Goal: Task Accomplishment & Management: Manage account settings

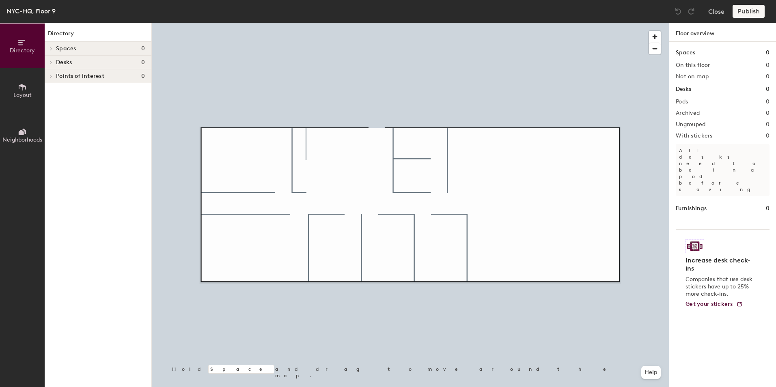
click at [96, 50] on h4 "Spaces 0" at bounding box center [100, 48] width 89 height 6
click at [55, 48] on div "Spaces 0" at bounding box center [98, 49] width 107 height 14
click at [682, 91] on h1 "Desks" at bounding box center [683, 89] width 15 height 9
click at [776, 94] on div "Spaces 0 On this floor 0 Not on map 0 Desks 0 Pods 0 Archived 0 Ungrouped 0 Wit…" at bounding box center [722, 224] width 107 height 364
drag, startPoint x: 97, startPoint y: 61, endPoint x: 59, endPoint y: 60, distance: 38.2
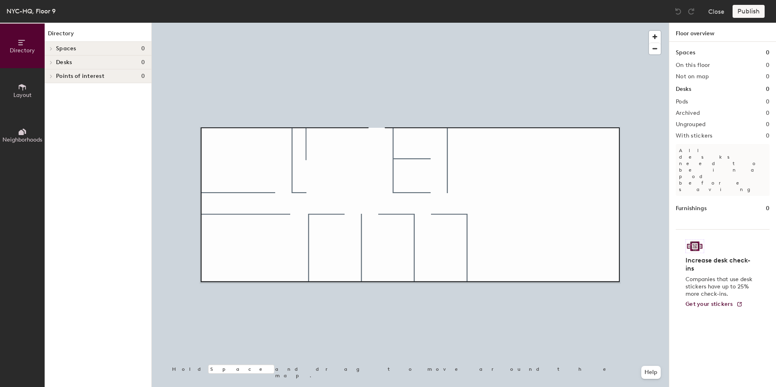
click at [95, 61] on h4 "Desks 0" at bounding box center [100, 62] width 89 height 6
click at [54, 61] on div at bounding box center [50, 62] width 11 height 13
click at [16, 91] on button "Layout" at bounding box center [22, 90] width 45 height 45
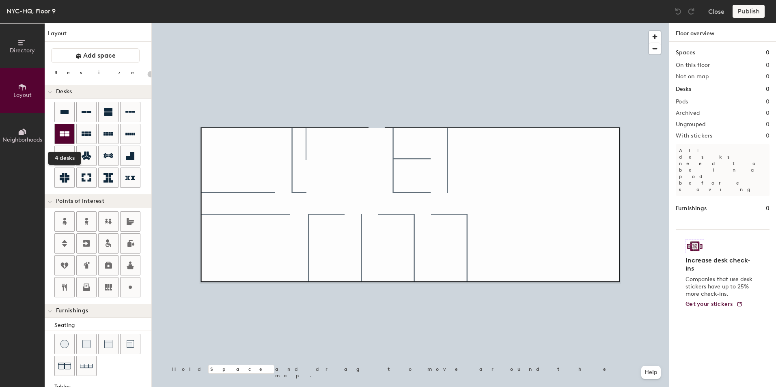
click at [65, 132] on icon at bounding box center [65, 134] width 10 height 10
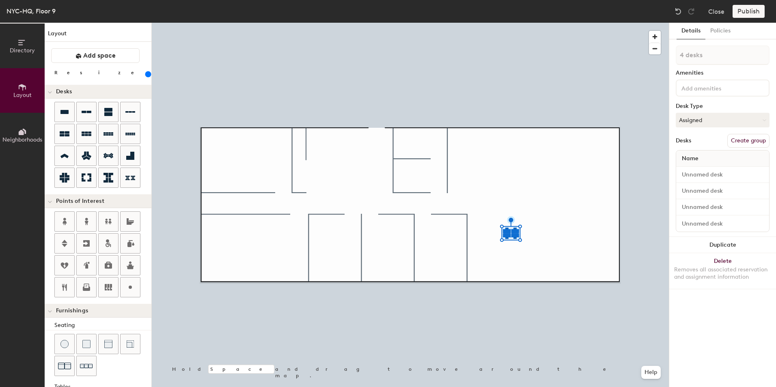
type input "220"
type input "1 desk"
type input "220"
type input "2 desks"
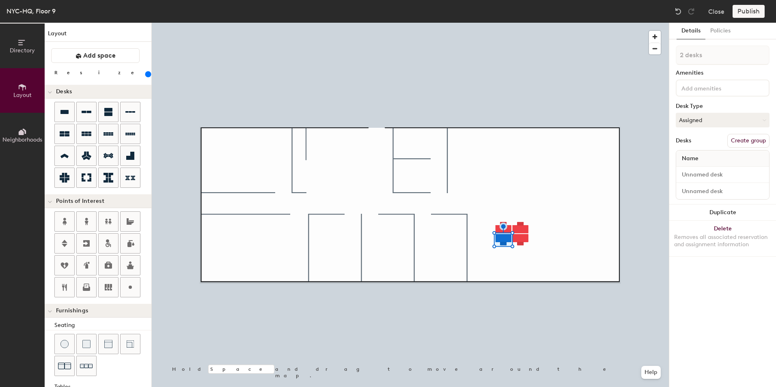
type input "220"
type input "3 desks"
click at [533, 23] on div at bounding box center [410, 23] width 517 height 0
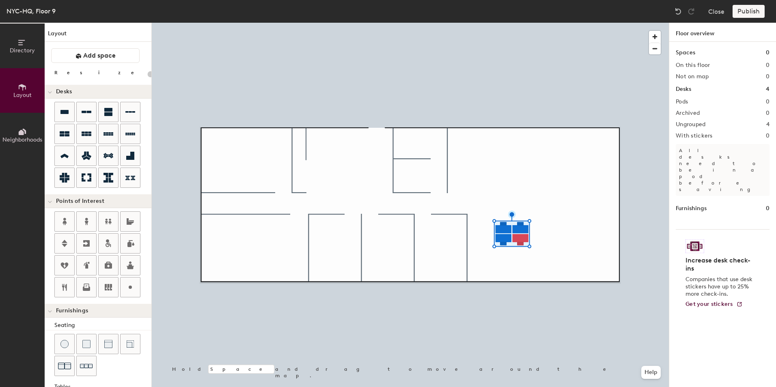
click at [527, 23] on div at bounding box center [410, 23] width 517 height 0
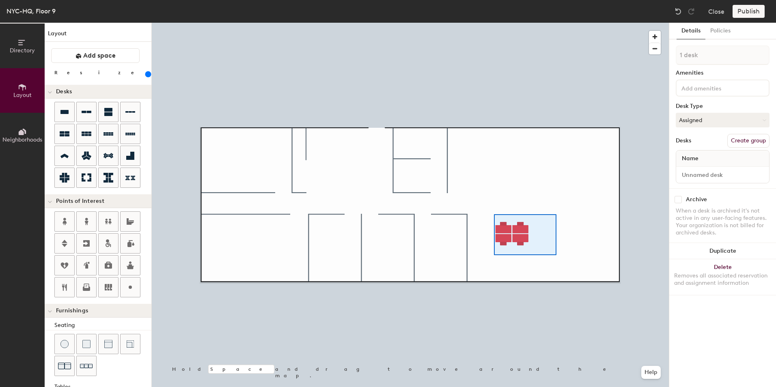
type input "220"
type input "4 desks"
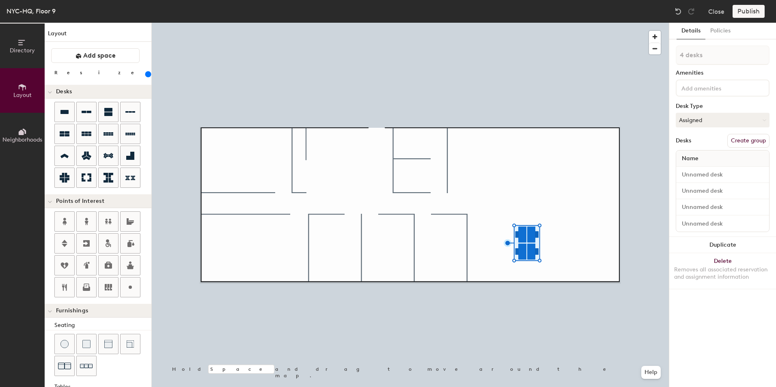
type input "220"
type input "1 desk"
click at [92, 130] on div at bounding box center [86, 133] width 19 height 19
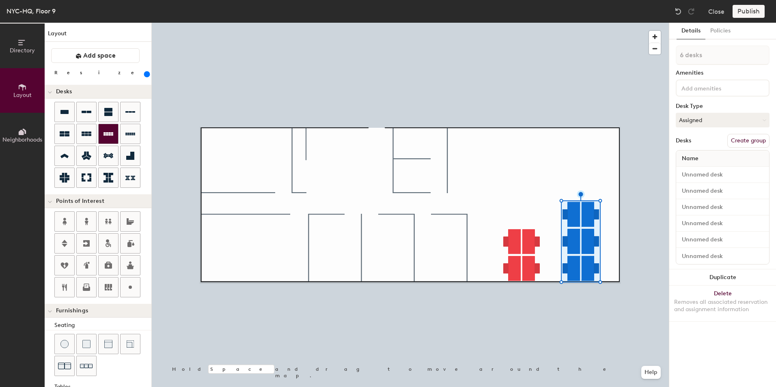
click at [535, 23] on div at bounding box center [410, 23] width 517 height 0
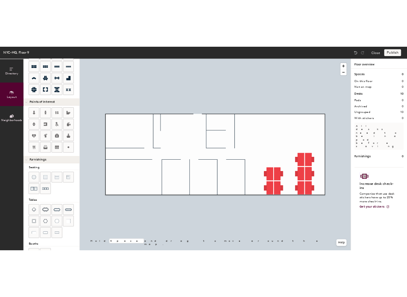
scroll to position [125, 0]
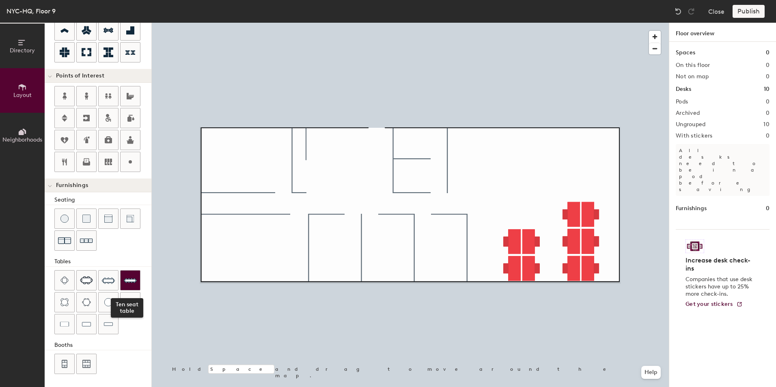
click at [138, 276] on div at bounding box center [130, 280] width 19 height 19
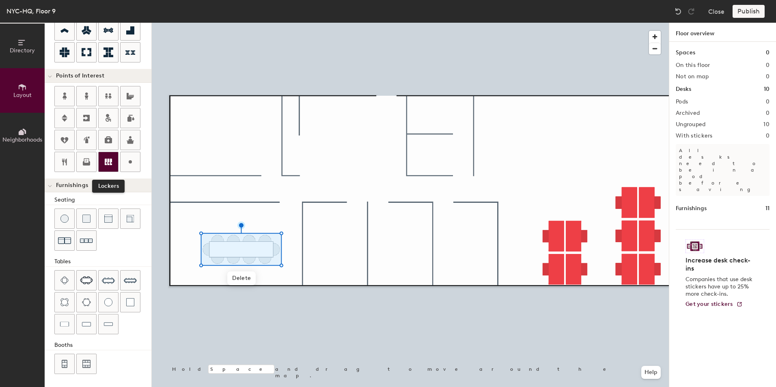
click at [105, 161] on icon at bounding box center [108, 162] width 7 height 6
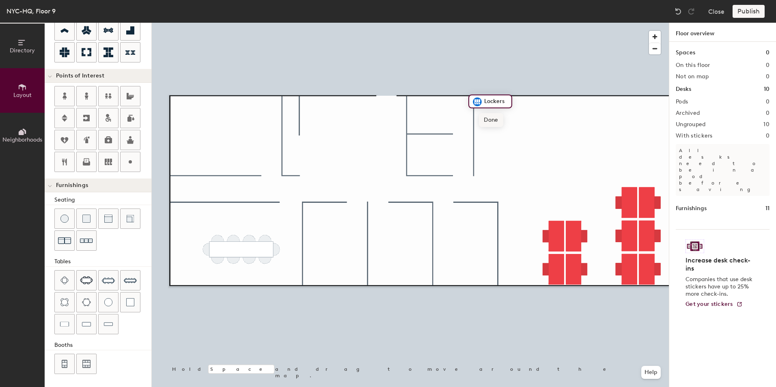
click at [488, 121] on span "Done" at bounding box center [491, 120] width 24 height 14
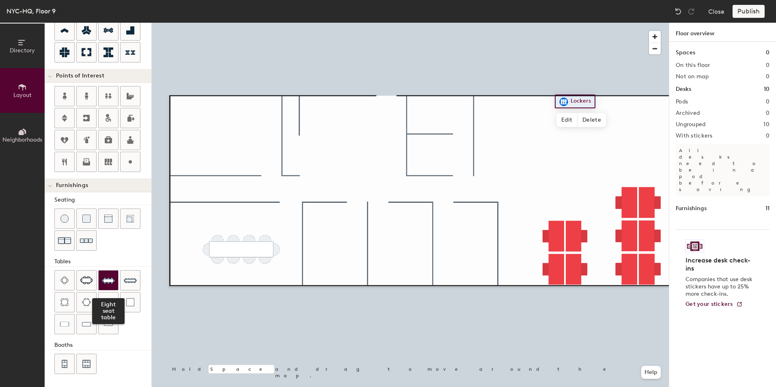
click at [114, 284] on img at bounding box center [108, 280] width 13 height 13
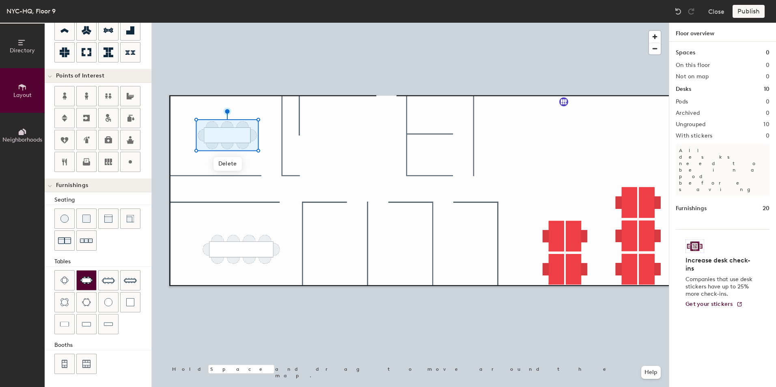
click at [87, 279] on img at bounding box center [86, 280] width 13 height 8
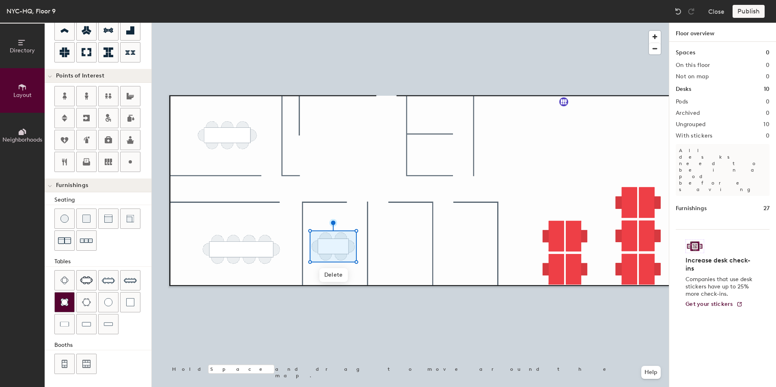
drag, startPoint x: 65, startPoint y: 300, endPoint x: 71, endPoint y: 298, distance: 6.0
click at [65, 300] on img at bounding box center [64, 302] width 8 height 8
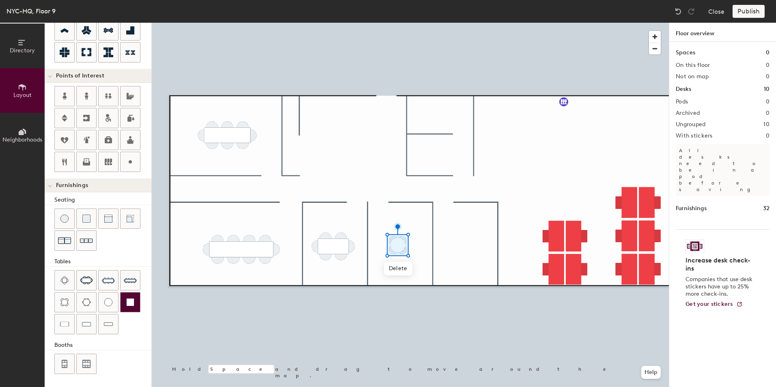
click at [125, 306] on div at bounding box center [130, 302] width 19 height 19
click at [130, 301] on img at bounding box center [130, 302] width 8 height 8
drag, startPoint x: 129, startPoint y: 302, endPoint x: 129, endPoint y: 308, distance: 5.7
click at [129, 308] on div at bounding box center [130, 302] width 19 height 19
click at [616, 23] on div at bounding box center [410, 23] width 517 height 0
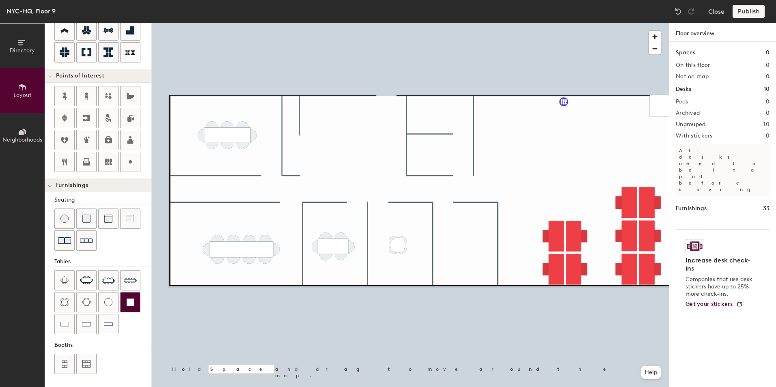
click at [651, 23] on div at bounding box center [410, 23] width 517 height 0
click at [567, 23] on div at bounding box center [410, 23] width 517 height 0
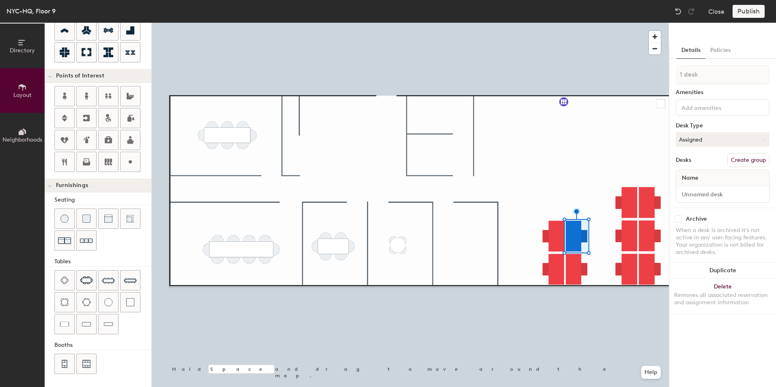
click at [664, 23] on div at bounding box center [410, 23] width 517 height 0
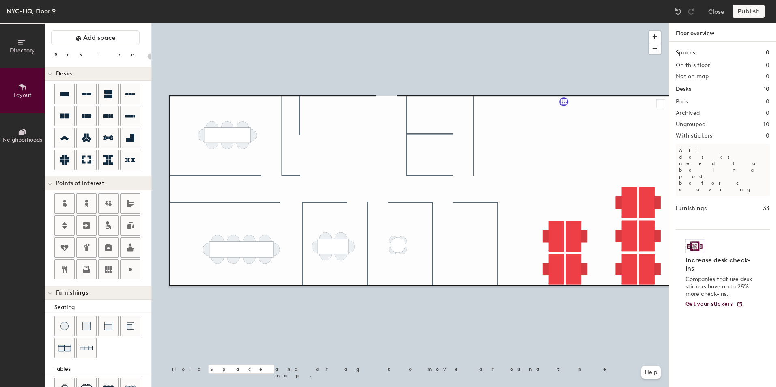
scroll to position [0, 0]
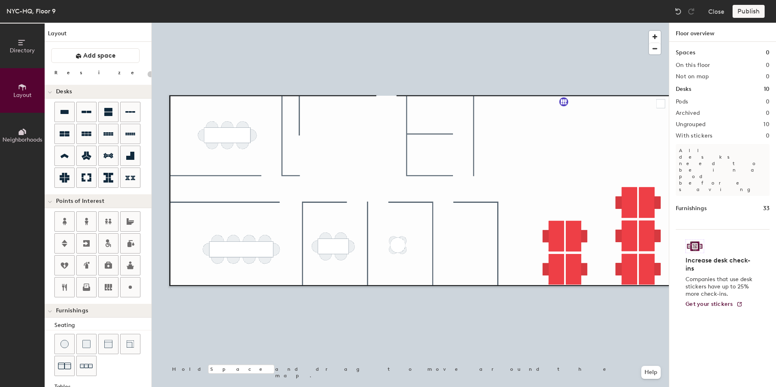
click at [51, 91] on span at bounding box center [50, 92] width 4 height 7
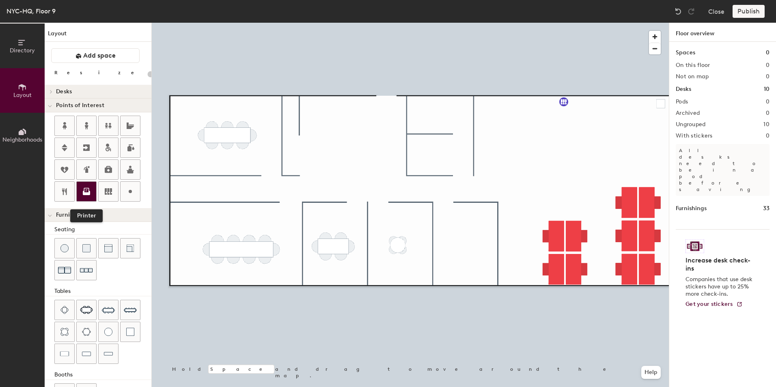
click at [86, 194] on icon at bounding box center [86, 193] width 7 height 4
click at [133, 175] on div at bounding box center [130, 169] width 19 height 19
click at [411, 267] on span "Delete" at bounding box center [399, 270] width 28 height 14
click at [48, 107] on icon at bounding box center [50, 106] width 4 height 3
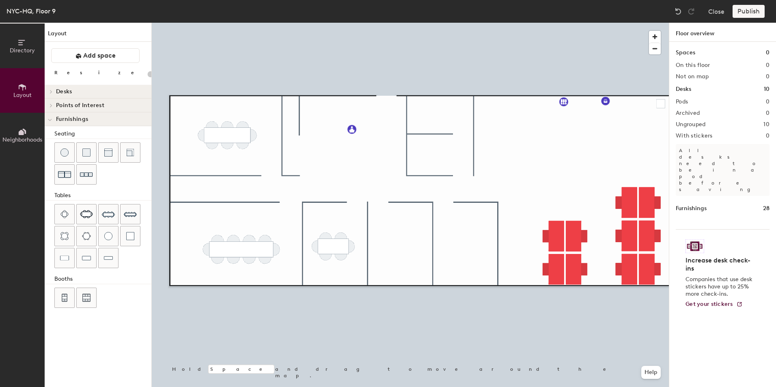
click at [50, 119] on icon at bounding box center [50, 120] width 4 height 3
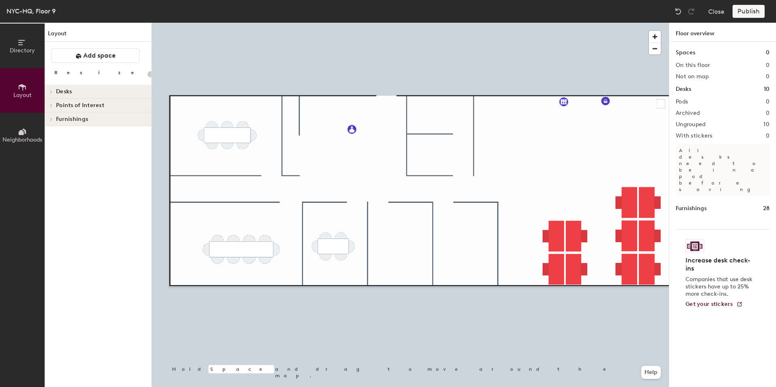
click at [53, 90] on span at bounding box center [50, 92] width 7 height 4
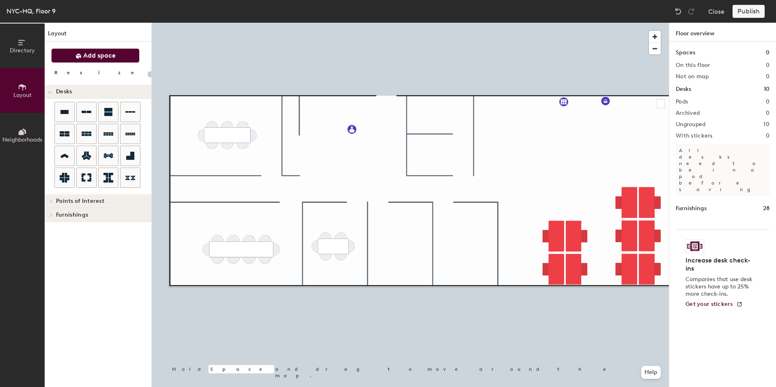
click at [105, 58] on span "Add space" at bounding box center [99, 56] width 32 height 8
click at [102, 54] on span "Add space" at bounding box center [99, 56] width 32 height 8
click at [47, 92] on div at bounding box center [50, 91] width 11 height 13
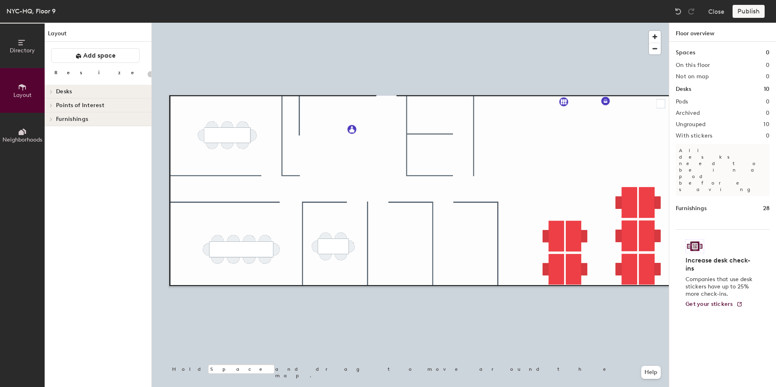
click at [52, 90] on icon at bounding box center [51, 92] width 3 height 4
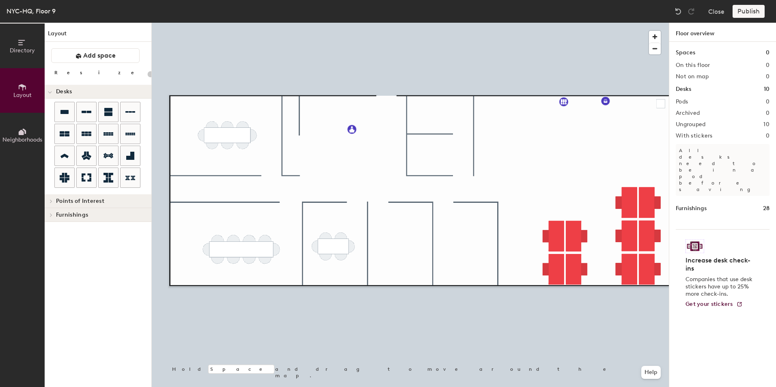
click at [52, 92] on icon at bounding box center [50, 92] width 4 height 3
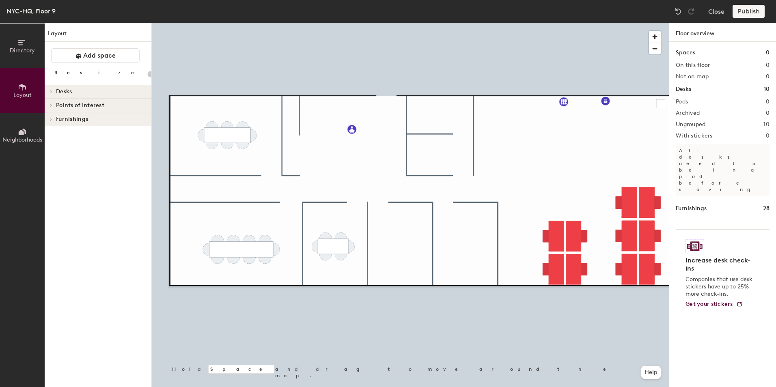
click at [52, 122] on div at bounding box center [50, 118] width 11 height 13
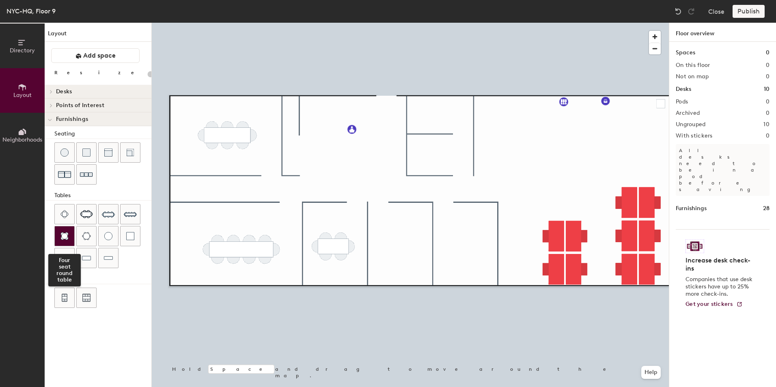
click at [69, 239] on div at bounding box center [64, 235] width 19 height 19
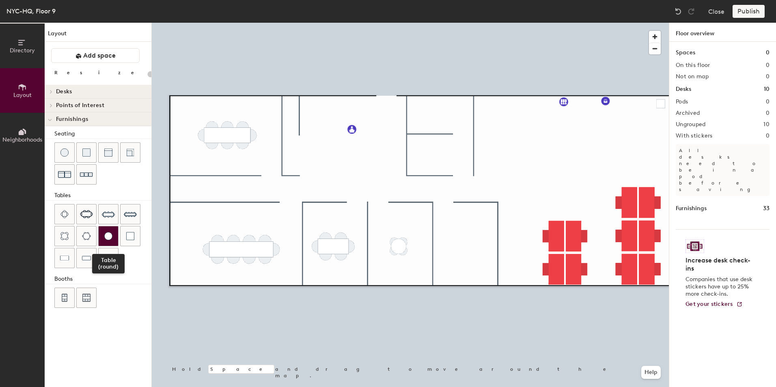
type input "20"
click at [131, 238] on img at bounding box center [130, 236] width 8 height 8
click at [25, 41] on icon at bounding box center [22, 42] width 9 height 9
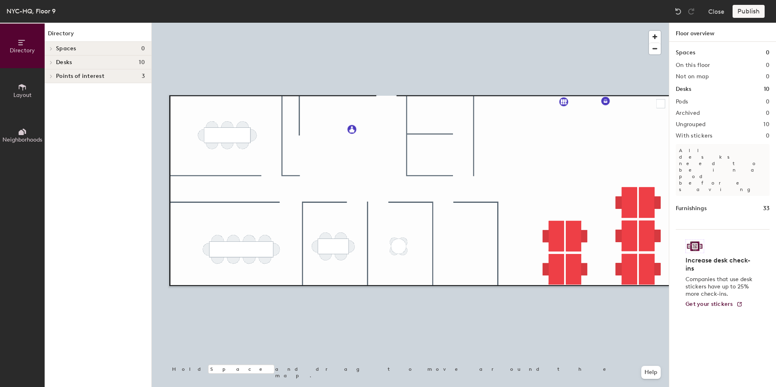
click at [761, 204] on div "Furnishings 33" at bounding box center [723, 208] width 94 height 9
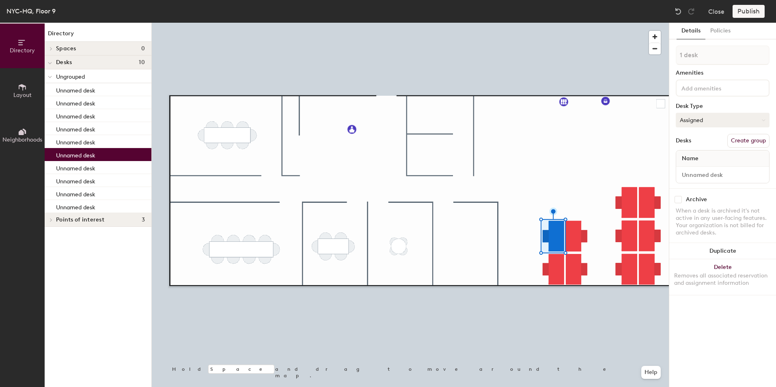
click at [718, 120] on button "Assigned" at bounding box center [723, 120] width 94 height 15
click at [693, 157] on div "Hot" at bounding box center [716, 157] width 81 height 12
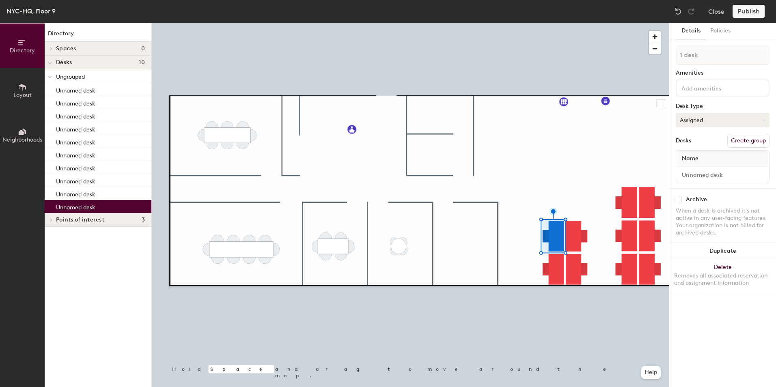
click at [688, 123] on button "Assigned" at bounding box center [723, 120] width 94 height 15
drag, startPoint x: 689, startPoint y: 155, endPoint x: 684, endPoint y: 157, distance: 5.0
click at [689, 156] on div "Hot" at bounding box center [716, 157] width 81 height 12
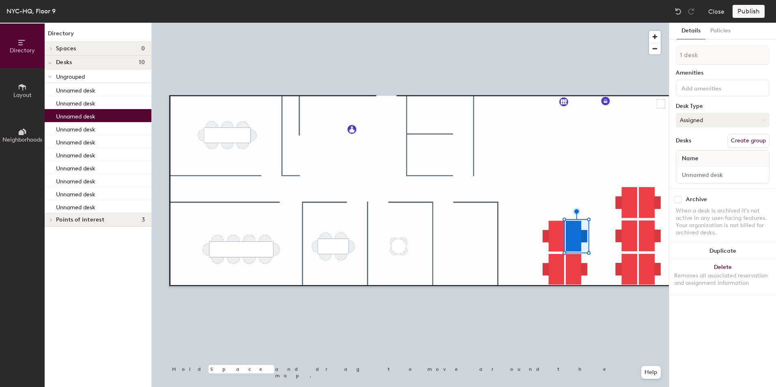
click at [698, 123] on button "Assigned" at bounding box center [723, 120] width 94 height 15
click at [695, 157] on div "Hot" at bounding box center [716, 157] width 81 height 12
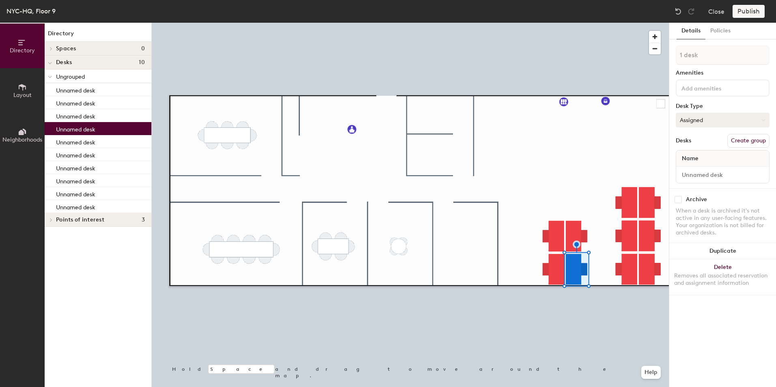
click at [688, 122] on button "Assigned" at bounding box center [723, 120] width 94 height 15
drag, startPoint x: 689, startPoint y: 154, endPoint x: 687, endPoint y: 157, distance: 4.2
click at [689, 154] on div "Hot" at bounding box center [716, 157] width 81 height 12
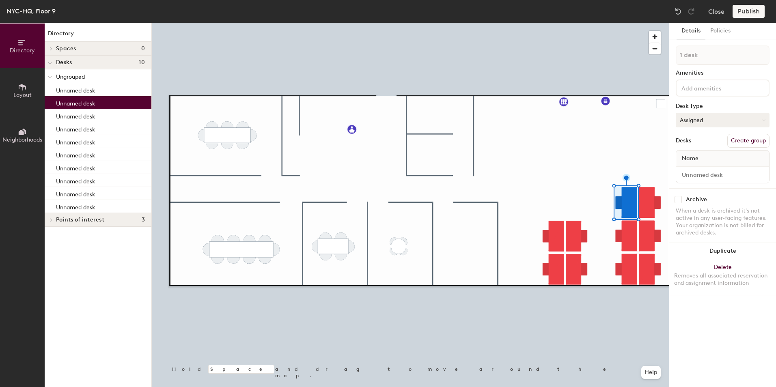
click at [701, 118] on button "Assigned" at bounding box center [723, 120] width 94 height 15
click at [687, 158] on div "Hot" at bounding box center [716, 157] width 81 height 12
click at [716, 115] on button "Assigned" at bounding box center [723, 120] width 94 height 15
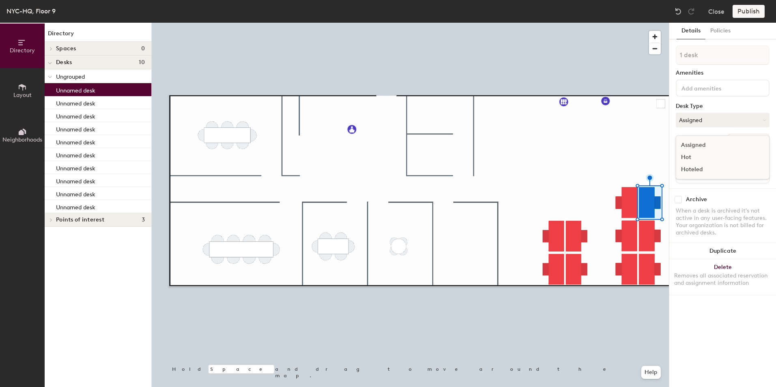
click at [700, 158] on div "Hot" at bounding box center [716, 157] width 81 height 12
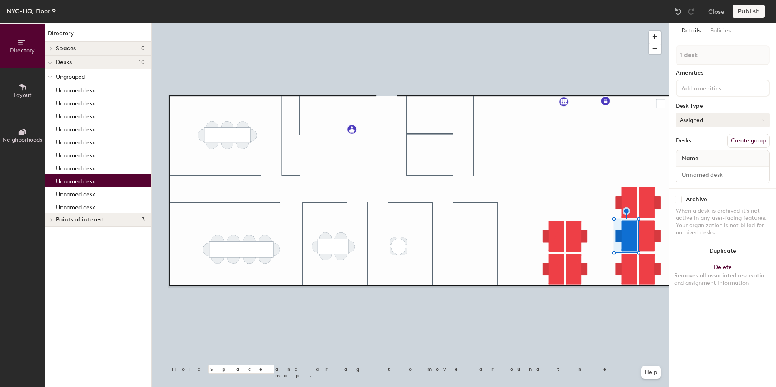
click at [693, 122] on button "Assigned" at bounding box center [723, 120] width 94 height 15
click at [688, 157] on div "Hot" at bounding box center [716, 157] width 81 height 12
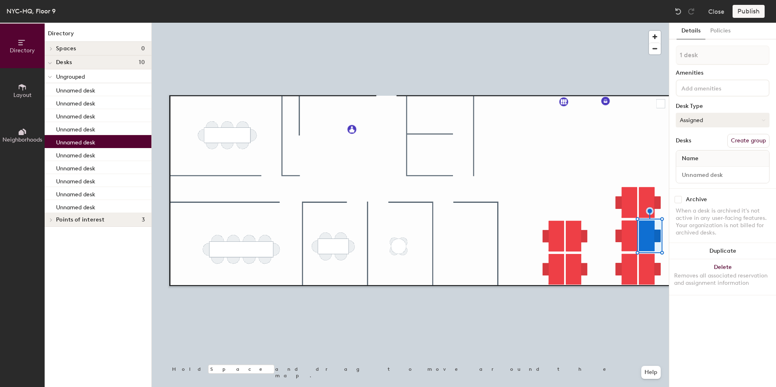
click at [708, 119] on button "Assigned" at bounding box center [723, 120] width 94 height 15
click at [693, 159] on div "Hot" at bounding box center [716, 157] width 81 height 12
click at [646, 23] on div at bounding box center [410, 23] width 517 height 0
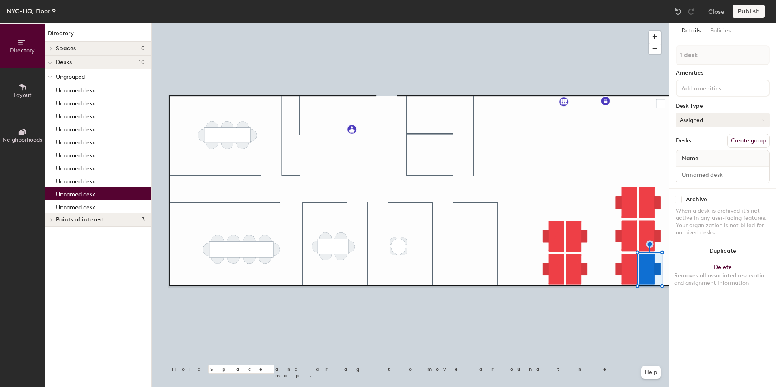
click at [693, 119] on button "Assigned" at bounding box center [723, 120] width 94 height 15
click at [690, 155] on div "Hot" at bounding box center [716, 157] width 81 height 12
click at [631, 23] on div at bounding box center [410, 23] width 517 height 0
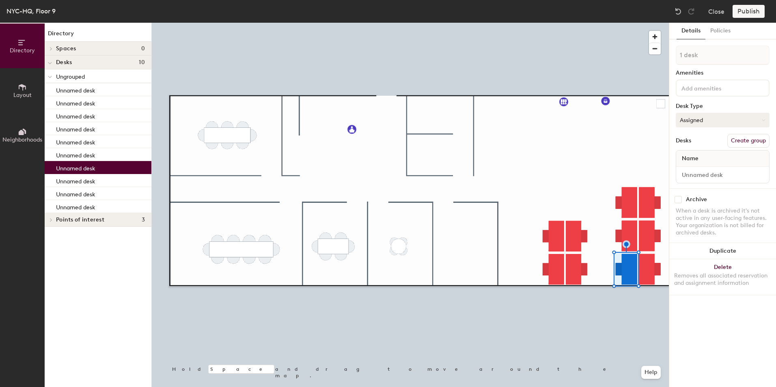
click at [703, 115] on button "Assigned" at bounding box center [723, 120] width 94 height 15
click at [696, 153] on div "Hot" at bounding box center [716, 157] width 81 height 12
click at [69, 107] on div "Unnamed desk" at bounding box center [98, 102] width 107 height 13
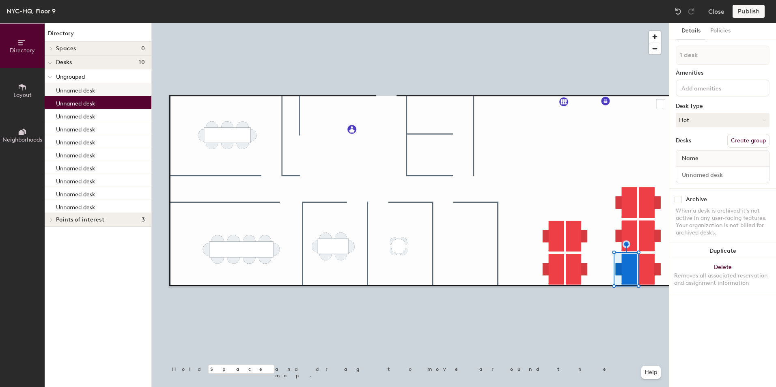
click at [90, 93] on p "Unnamed desk" at bounding box center [75, 89] width 39 height 9
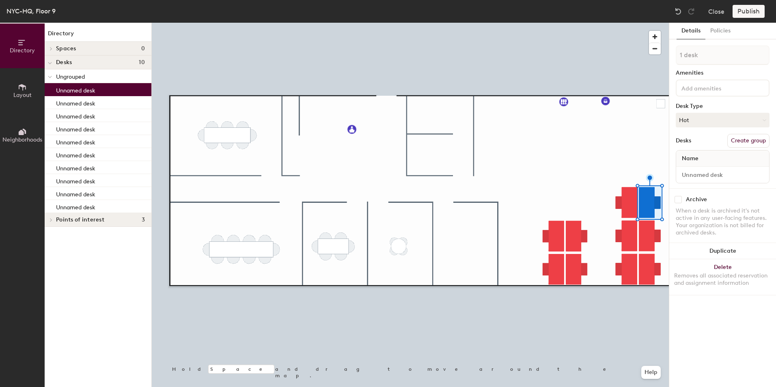
click at [77, 94] on p "Unnamed desk" at bounding box center [75, 89] width 39 height 9
click at [80, 103] on p "Unnamed desk" at bounding box center [75, 102] width 39 height 9
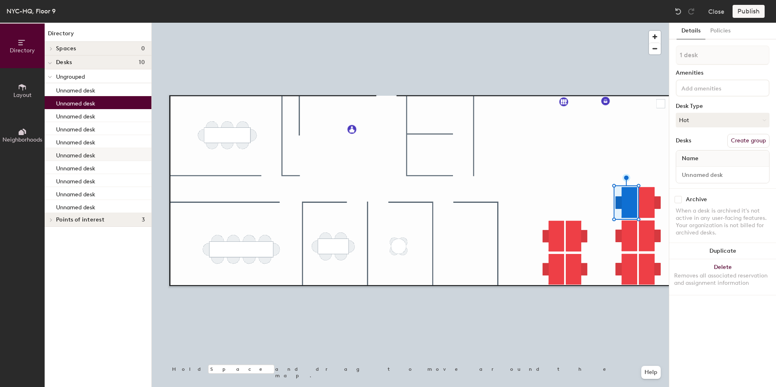
click at [86, 150] on p "Unnamed desk" at bounding box center [75, 154] width 39 height 9
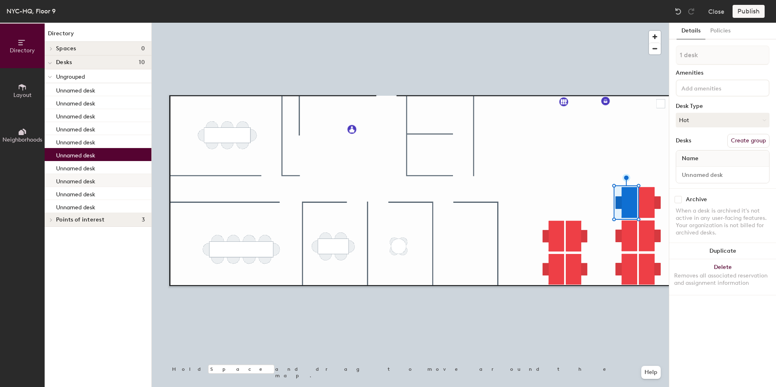
click at [89, 176] on p "Unnamed desk" at bounding box center [75, 180] width 39 height 9
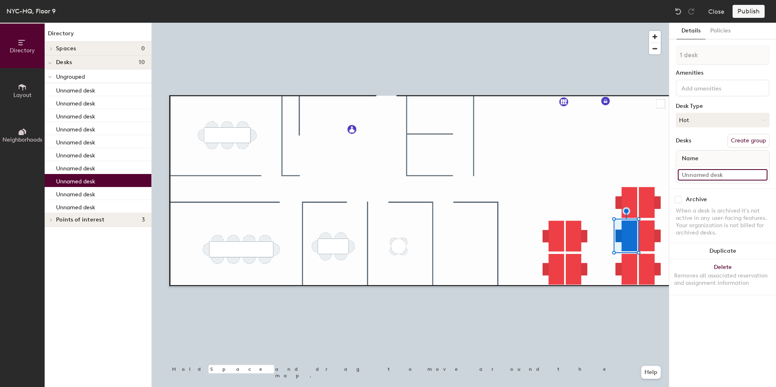
click at [722, 177] on input at bounding box center [723, 174] width 90 height 11
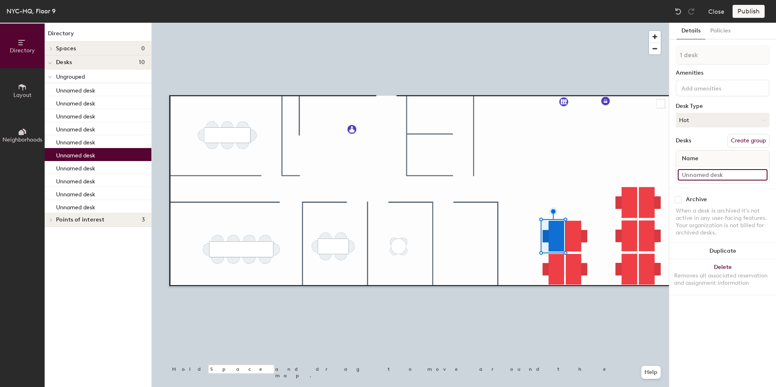
drag, startPoint x: 734, startPoint y: 176, endPoint x: 675, endPoint y: 173, distance: 58.9
click at [675, 173] on div "Details Policies 1 desk Amenities Desk Type Hot Desks Create group Name Archive…" at bounding box center [722, 205] width 107 height 364
drag, startPoint x: 702, startPoint y: 175, endPoint x: 672, endPoint y: 177, distance: 29.3
click at [672, 177] on div "Details Policies 1 desk Amenities Desk Type Hot Desks Create group Name Des k1 …" at bounding box center [722, 205] width 107 height 364
type input "Desk 1"
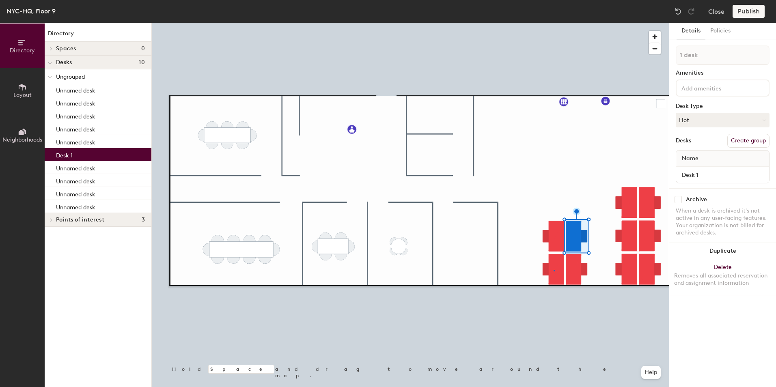
click at [554, 23] on div at bounding box center [410, 23] width 517 height 0
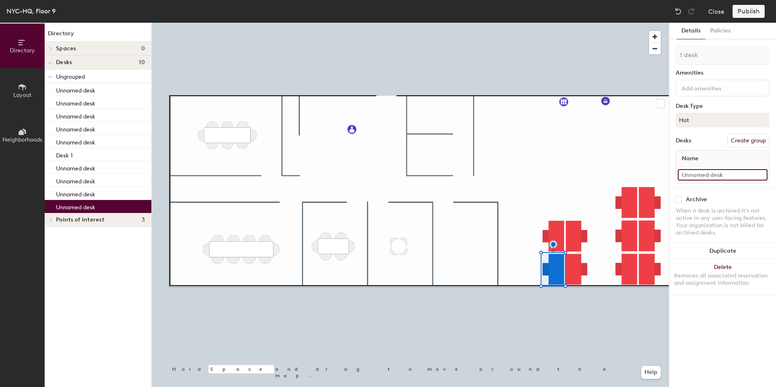
click at [724, 172] on input at bounding box center [723, 174] width 90 height 11
type input "Desk2"
click at [694, 175] on input "Desk2" at bounding box center [723, 174] width 90 height 11
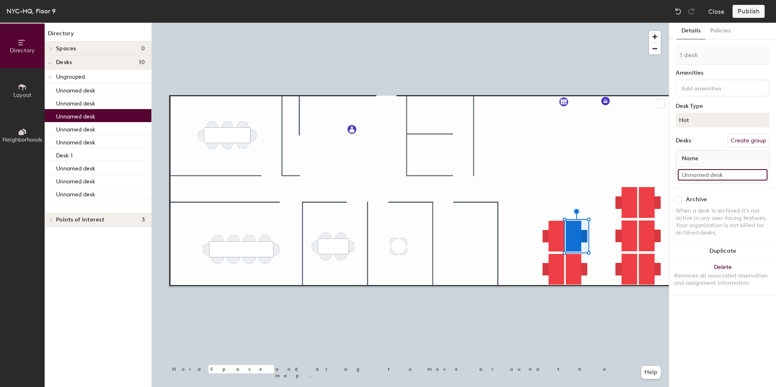
click at [698, 174] on input at bounding box center [723, 174] width 90 height 11
type input "Desk 3"
click at [713, 176] on input at bounding box center [723, 174] width 90 height 11
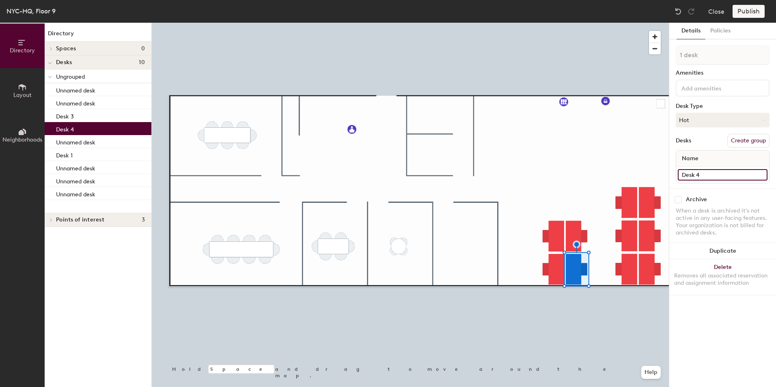
type input "Desk 4"
click at [630, 23] on div at bounding box center [410, 23] width 517 height 0
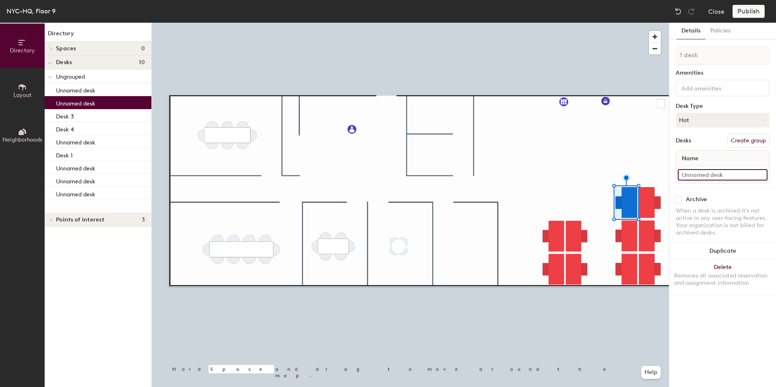
click at [693, 171] on input at bounding box center [723, 174] width 90 height 11
type input "Desk 5"
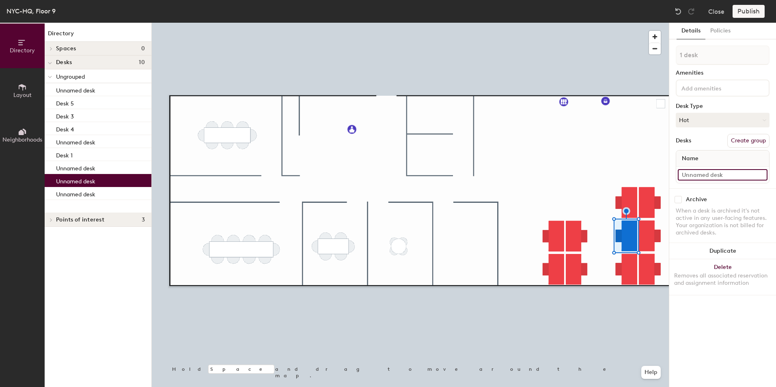
click at [697, 176] on input at bounding box center [723, 174] width 90 height 11
type input "Desk 6"
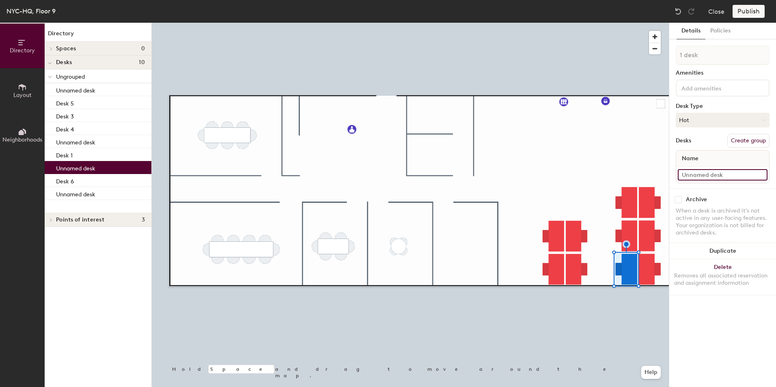
click at [715, 175] on input at bounding box center [723, 174] width 90 height 11
type input "Desk 7"
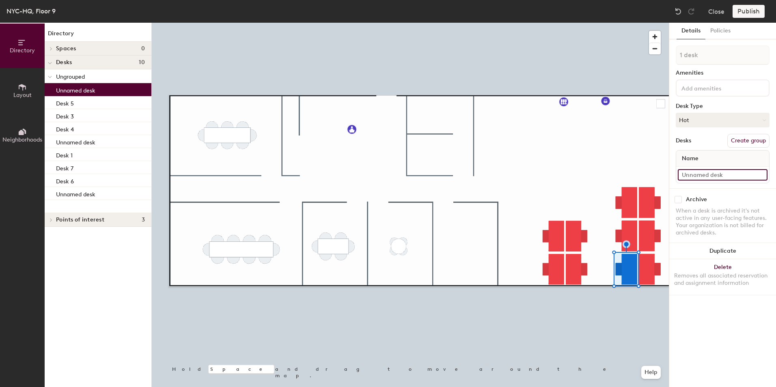
click at [707, 174] on input at bounding box center [723, 174] width 90 height 11
type input "S"
type input "Desk 8"
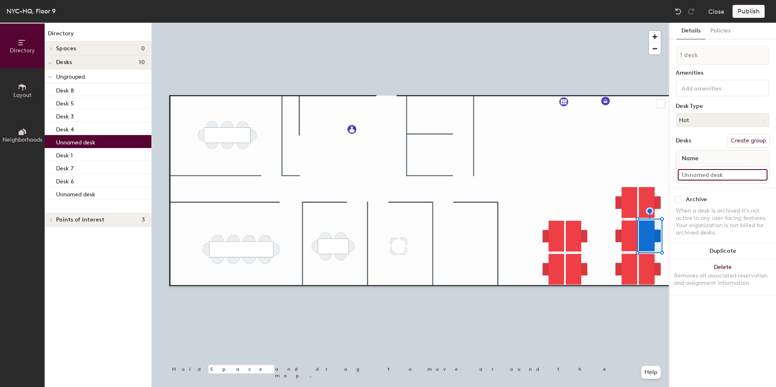
click at [708, 176] on input at bounding box center [723, 174] width 90 height 11
type input "Desk 9"
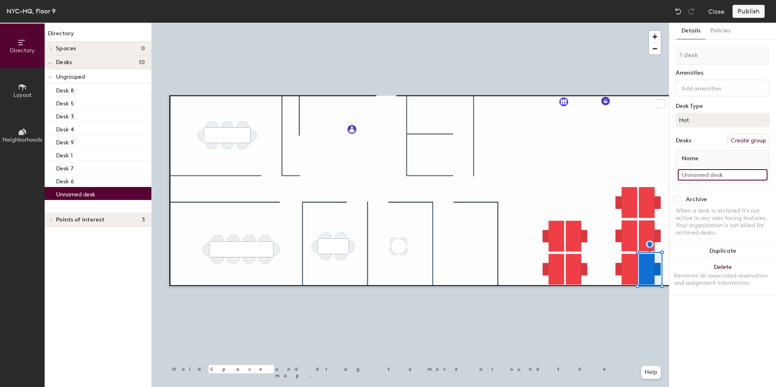
click at [687, 178] on input at bounding box center [723, 174] width 90 height 11
type input "Desk 10"
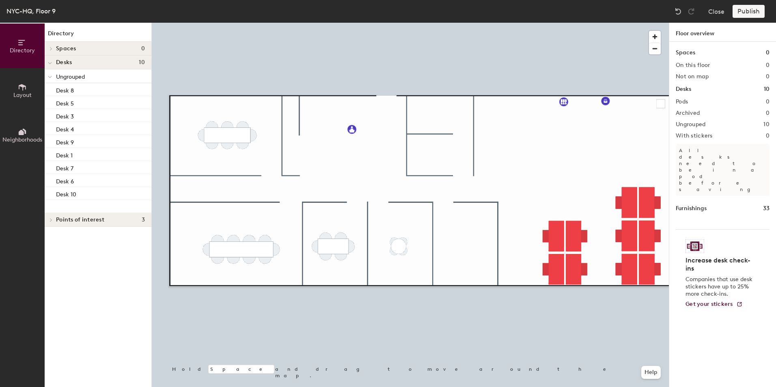
click at [51, 63] on icon at bounding box center [50, 63] width 4 height 3
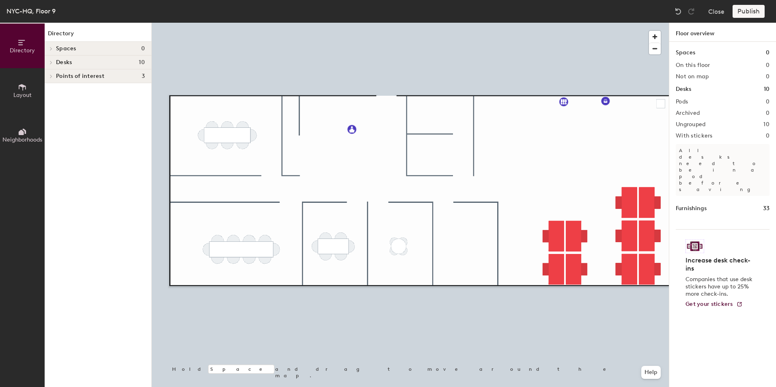
click at [52, 75] on icon at bounding box center [51, 76] width 3 height 4
drag, startPoint x: 86, startPoint y: 77, endPoint x: 70, endPoint y: 78, distance: 16.3
click at [86, 77] on span "Points of interest" at bounding box center [80, 76] width 48 height 6
click at [26, 85] on icon at bounding box center [22, 87] width 9 height 9
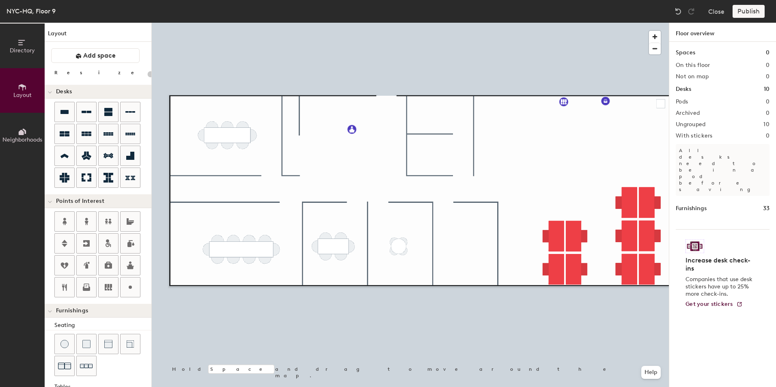
click at [106, 80] on div "Layout Add space Resize Desks Points of Interest Furnishings Seating Tables Boo…" at bounding box center [98, 205] width 107 height 364
click at [104, 79] on div "Layout Add space Resize Desks Points of Interest Furnishings Seating Tables Boo…" at bounding box center [98, 205] width 107 height 364
click at [64, 88] on span "Desks" at bounding box center [64, 91] width 16 height 6
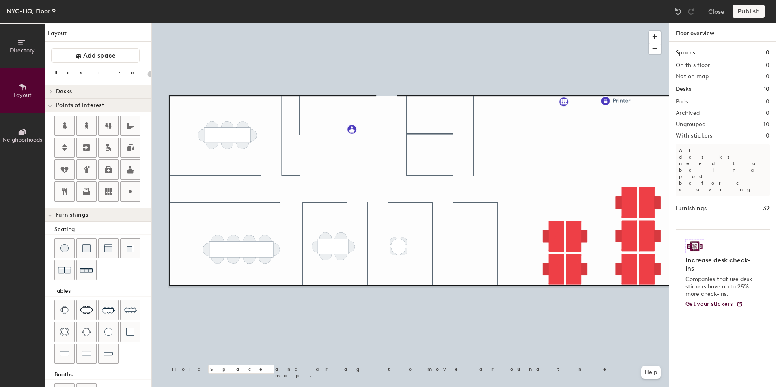
type input "20"
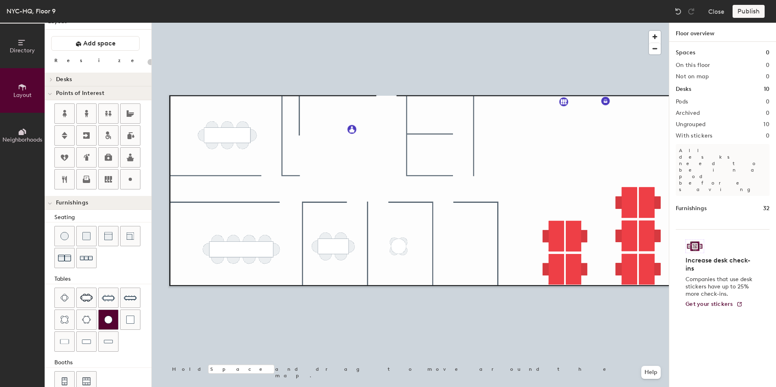
scroll to position [30, 0]
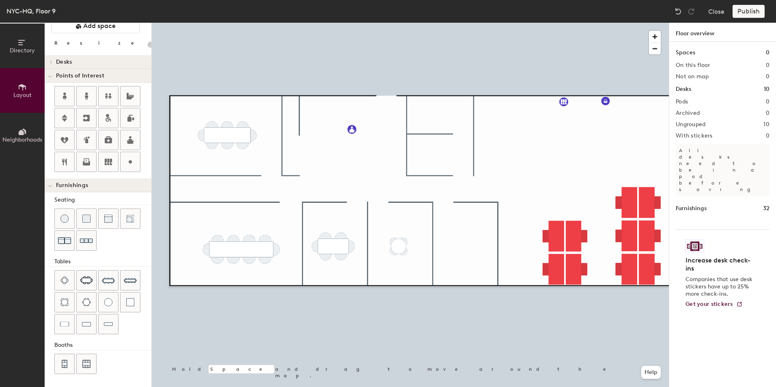
click at [26, 129] on icon at bounding box center [22, 131] width 9 height 9
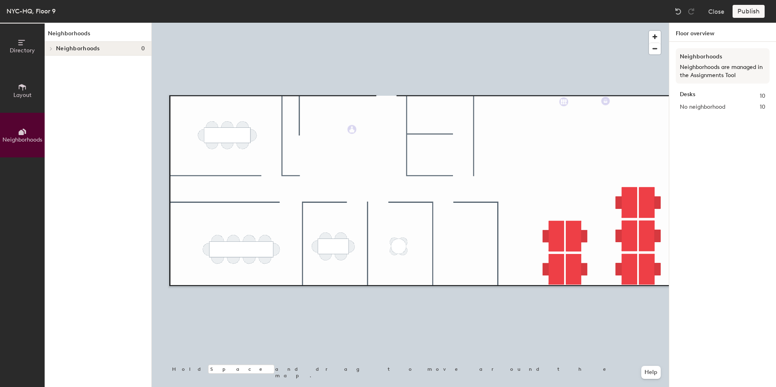
click at [20, 47] on span "Directory" at bounding box center [22, 50] width 25 height 7
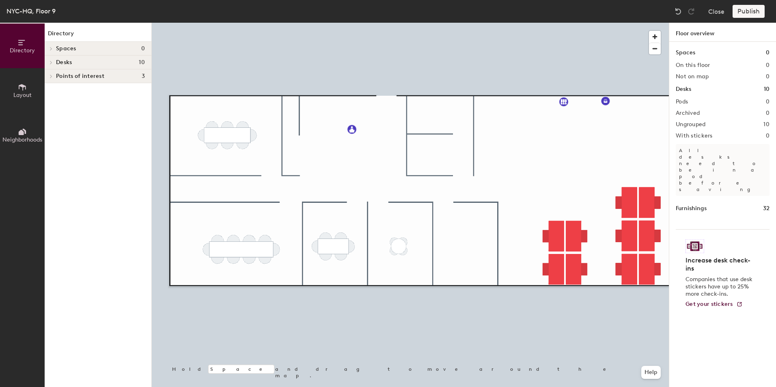
click at [773, 15] on div "NYC-HQ, Floor 9 Close Publish" at bounding box center [388, 11] width 776 height 23
click at [754, 12] on div "Publish" at bounding box center [751, 11] width 37 height 13
click at [749, 12] on div "Publish" at bounding box center [751, 11] width 37 height 13
click at [578, 23] on div at bounding box center [410, 23] width 517 height 0
click at [716, 13] on button "Close" at bounding box center [716, 11] width 16 height 13
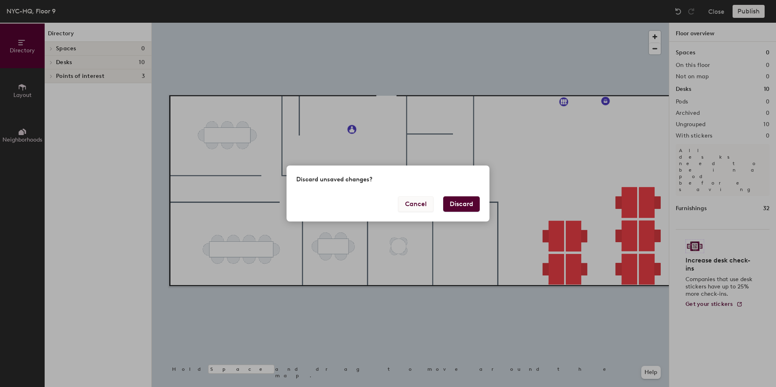
click at [421, 206] on button "Cancel" at bounding box center [415, 203] width 35 height 15
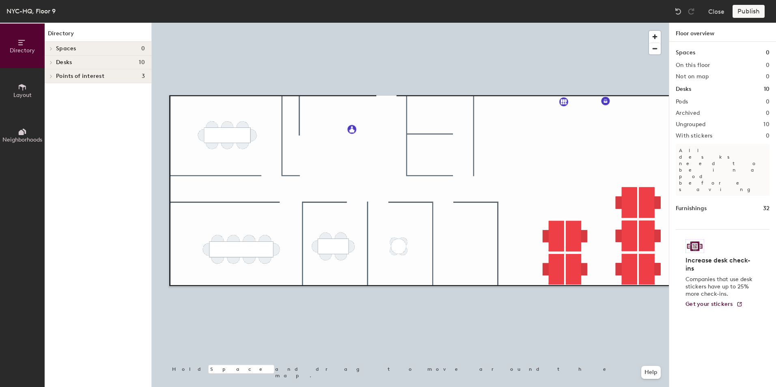
click at [754, 13] on div "Publish" at bounding box center [751, 11] width 37 height 13
click at [756, 11] on div "Publish" at bounding box center [751, 11] width 37 height 13
click at [755, 10] on div "Publish" at bounding box center [751, 11] width 37 height 13
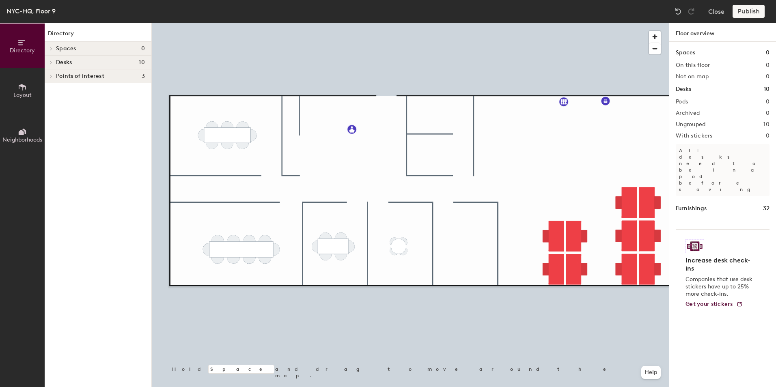
click at [755, 10] on div "Publish" at bounding box center [751, 11] width 37 height 13
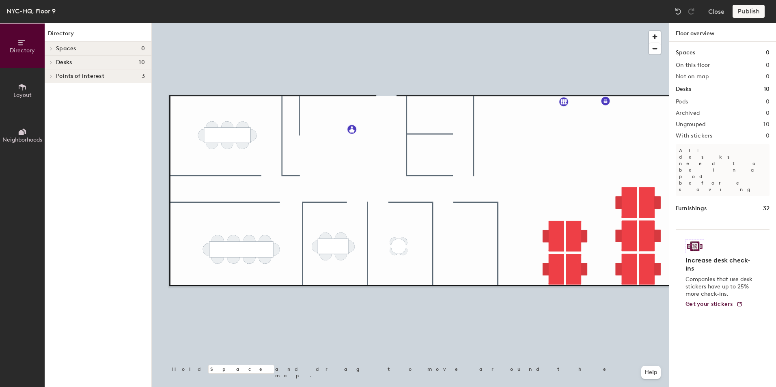
click at [755, 10] on div "Publish" at bounding box center [751, 11] width 37 height 13
click at [423, 23] on div at bounding box center [410, 23] width 517 height 0
click at [3, 30] on button "Directory" at bounding box center [22, 46] width 45 height 45
click at [15, 62] on button "Directory" at bounding box center [22, 46] width 45 height 45
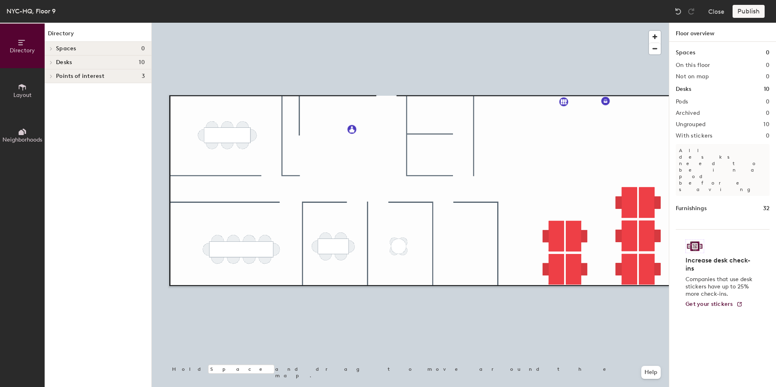
click at [23, 97] on span "Layout" at bounding box center [22, 95] width 18 height 7
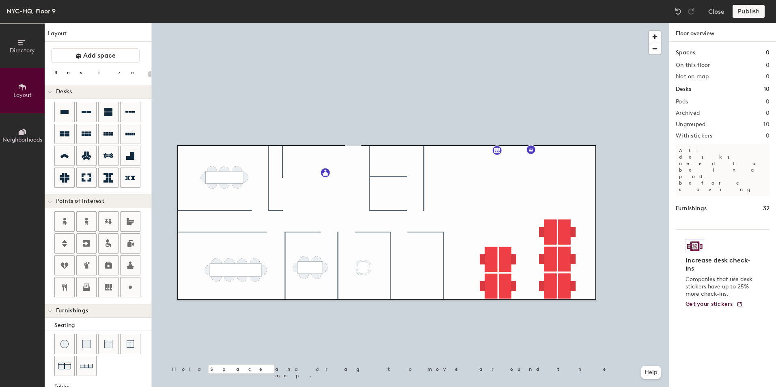
click at [742, 69] on div "Spaces 0 On this floor 0 Not on map 0 Desks 10 Pods 0 Archived 0 Ungrouped 10 W…" at bounding box center [722, 224] width 107 height 364
click at [707, 66] on h2 "On this floor" at bounding box center [693, 65] width 34 height 6
click at [696, 107] on div "Spaces 0 On this floor 0 Not on map 0 Desks 10 Pods 0 Archived 0 Ungrouped 10 W…" at bounding box center [722, 224] width 107 height 364
click at [696, 129] on div "Spaces 0 On this floor 0 Not on map 0 Desks 10 Pods 0 Archived 0 Ungrouped 10 W…" at bounding box center [722, 224] width 107 height 364
click at [697, 152] on p "All desks need to be in a pod before saving" at bounding box center [723, 170] width 94 height 52
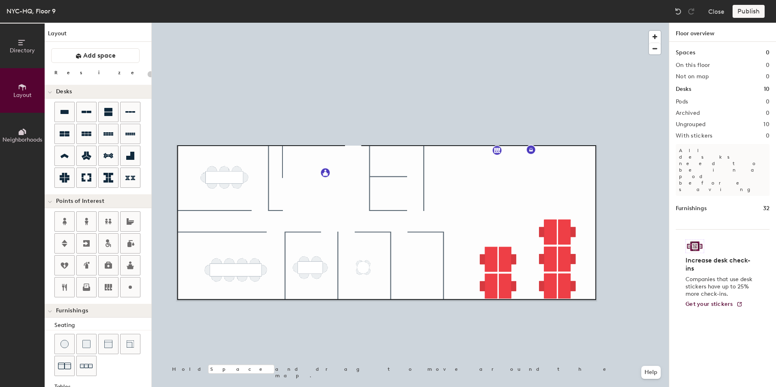
click at [696, 239] on img at bounding box center [694, 246] width 19 height 14
click at [695, 239] on img at bounding box center [694, 246] width 19 height 14
click at [696, 239] on img at bounding box center [694, 246] width 19 height 14
drag, startPoint x: 696, startPoint y: 218, endPoint x: 697, endPoint y: 224, distance: 5.4
click at [697, 229] on div "Increase desk check-ins Companies that use desk stickers have up to 25% more ch…" at bounding box center [723, 273] width 94 height 88
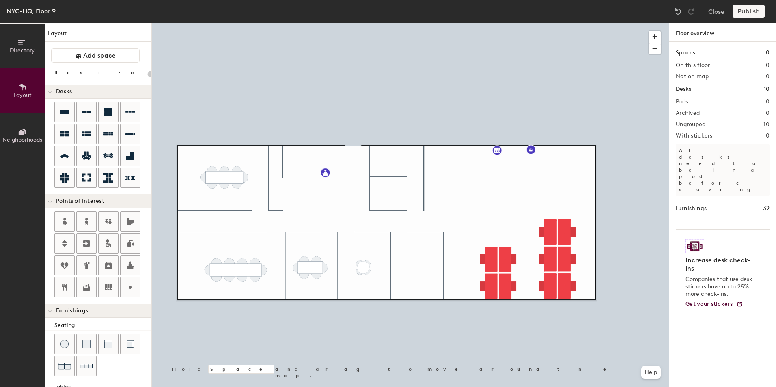
click at [710, 266] on div "Increase desk check-ins Companies that use desk stickers have up to 25% more ch…" at bounding box center [719, 280] width 69 height 55
click at [709, 301] on span "Get your stickers" at bounding box center [708, 304] width 47 height 7
click at [744, 8] on div "Publish" at bounding box center [751, 11] width 37 height 13
click at [758, 11] on div "Publish" at bounding box center [751, 11] width 37 height 13
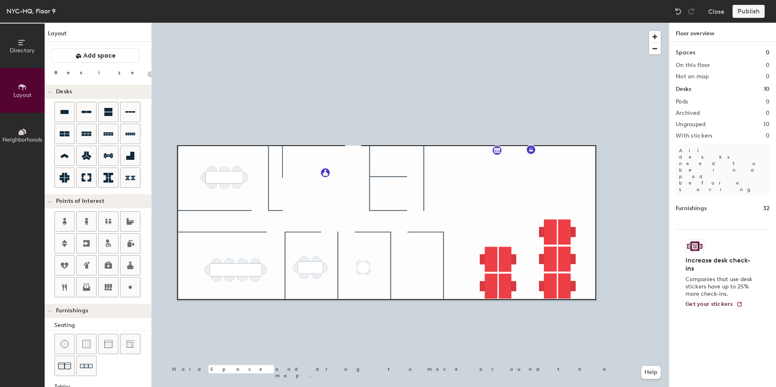
click at [759, 9] on div "Publish" at bounding box center [751, 11] width 37 height 13
click at [454, 23] on div at bounding box center [410, 23] width 517 height 0
click at [323, 23] on div at bounding box center [410, 23] width 517 height 0
click at [526, 23] on div at bounding box center [410, 23] width 517 height 0
type input "20"
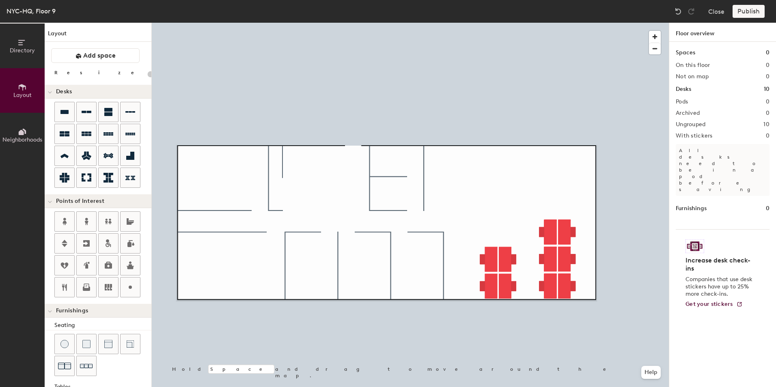
click at [763, 13] on div "Publish" at bounding box center [751, 11] width 37 height 13
click at [756, 11] on div "Publish" at bounding box center [751, 11] width 37 height 13
click at [754, 11] on div "Publish" at bounding box center [751, 11] width 37 height 13
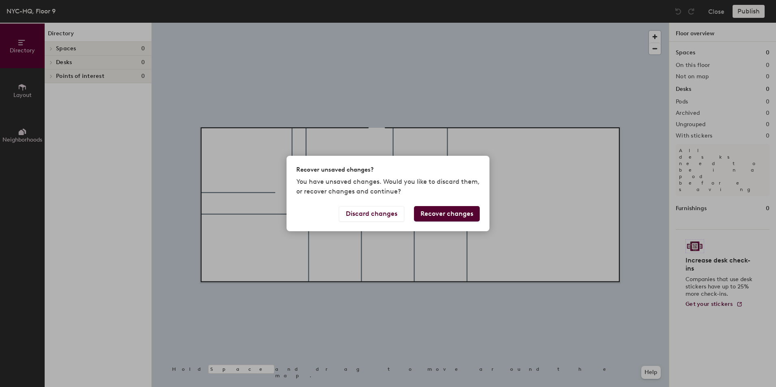
click at [440, 211] on button "Recover changes" at bounding box center [447, 213] width 66 height 15
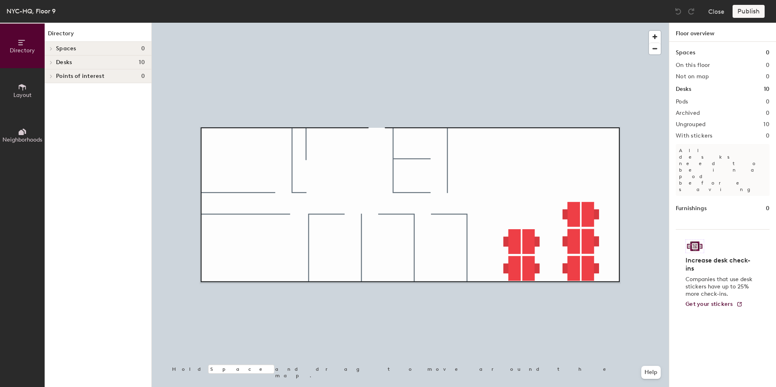
click at [626, 23] on div at bounding box center [410, 23] width 517 height 0
click at [745, 11] on div "Publish" at bounding box center [751, 11] width 37 height 13
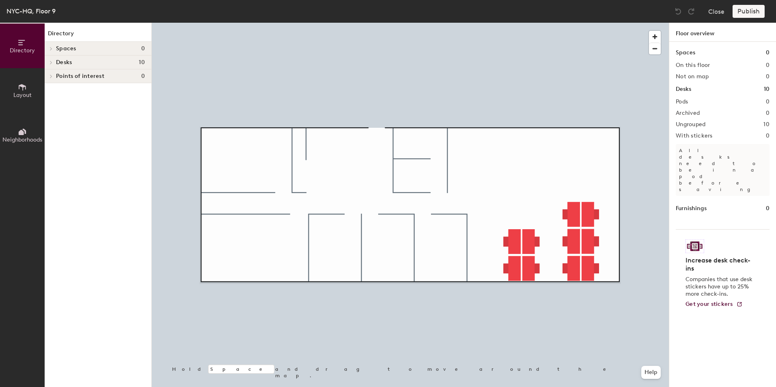
click at [742, 12] on div "Publish" at bounding box center [751, 11] width 37 height 13
click at [744, 10] on div "Publish" at bounding box center [751, 11] width 37 height 13
drag, startPoint x: 744, startPoint y: 10, endPoint x: 647, endPoint y: 15, distance: 97.6
click at [746, 12] on div "Publish" at bounding box center [751, 11] width 37 height 13
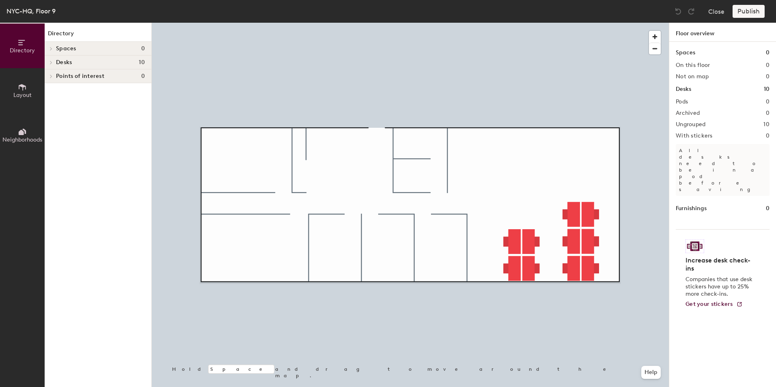
click at [247, 23] on div at bounding box center [410, 23] width 517 height 0
